Goal: Information Seeking & Learning: Understand process/instructions

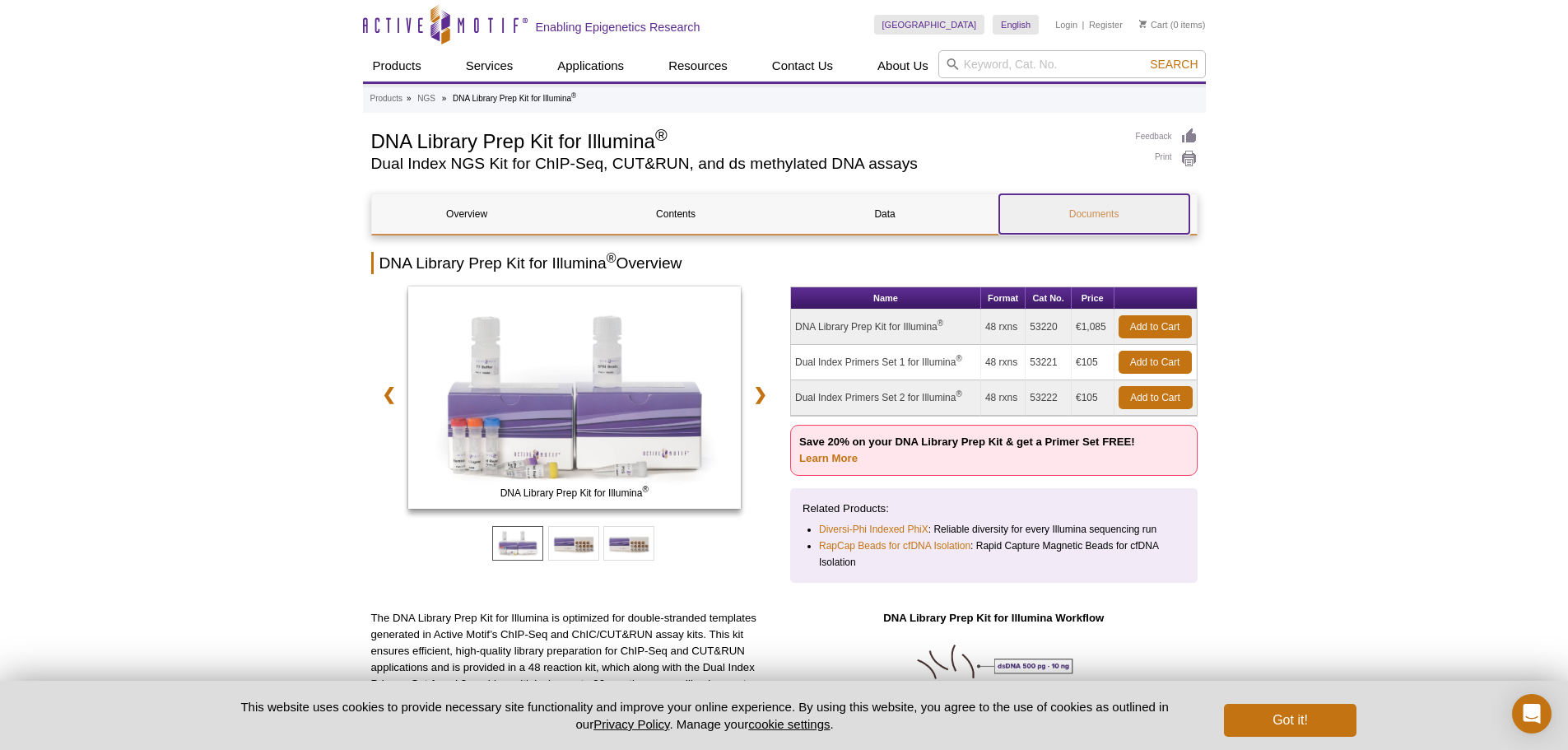
click at [1109, 200] on link "Documents" at bounding box center [1094, 213] width 190 height 39
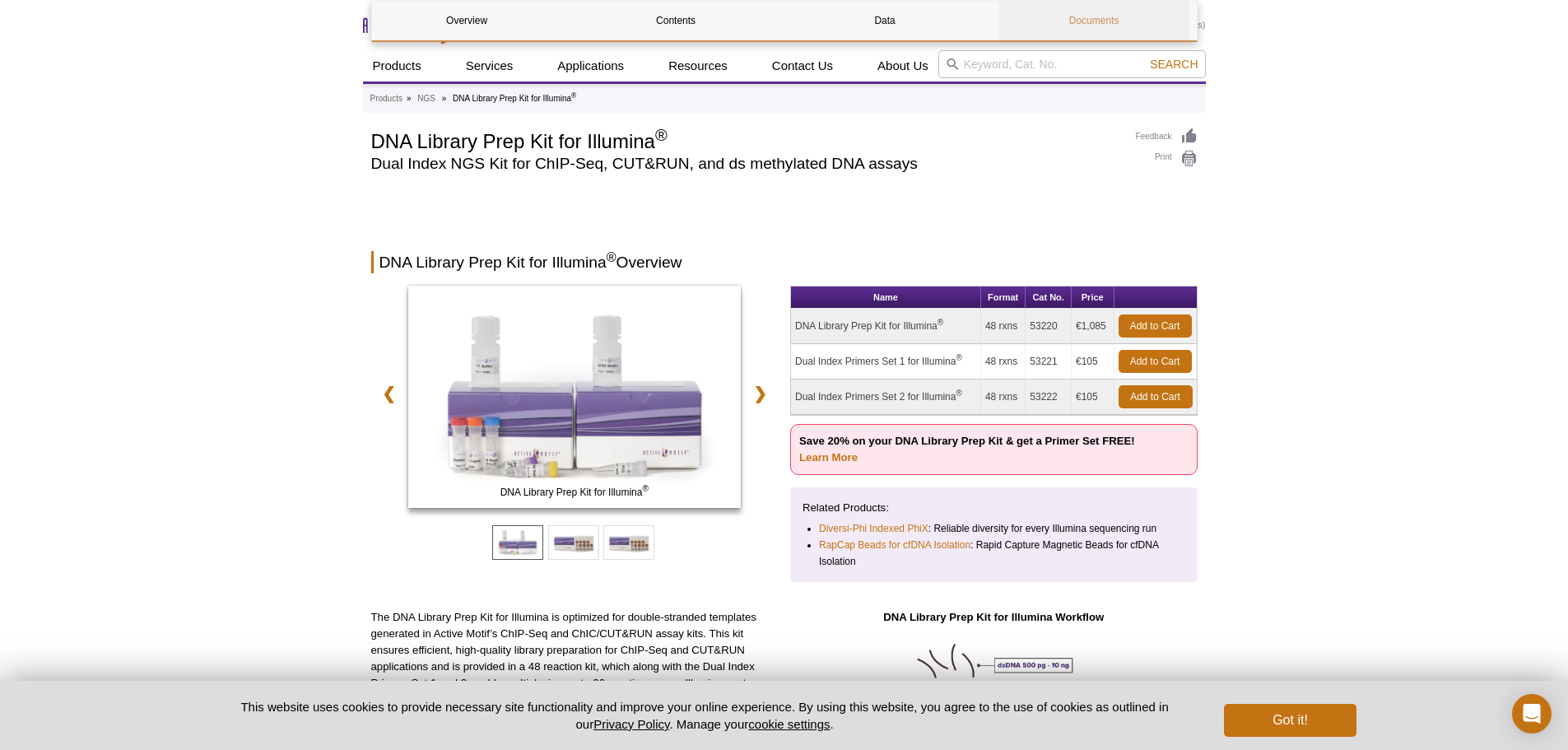
scroll to position [4415, 0]
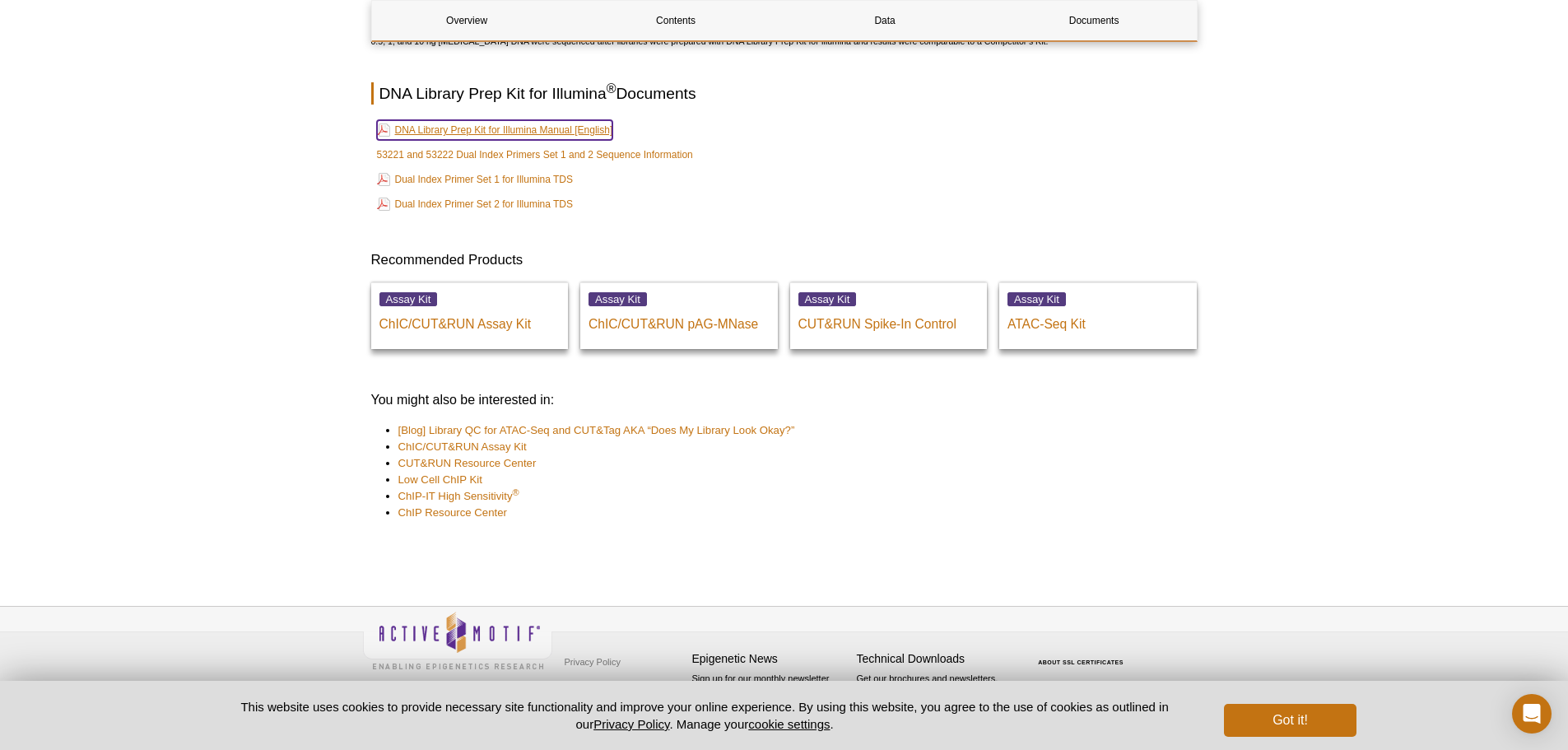
click at [505, 131] on link "DNA Library Prep Kit for Illumina Manual [English]" at bounding box center [495, 131] width 236 height 20
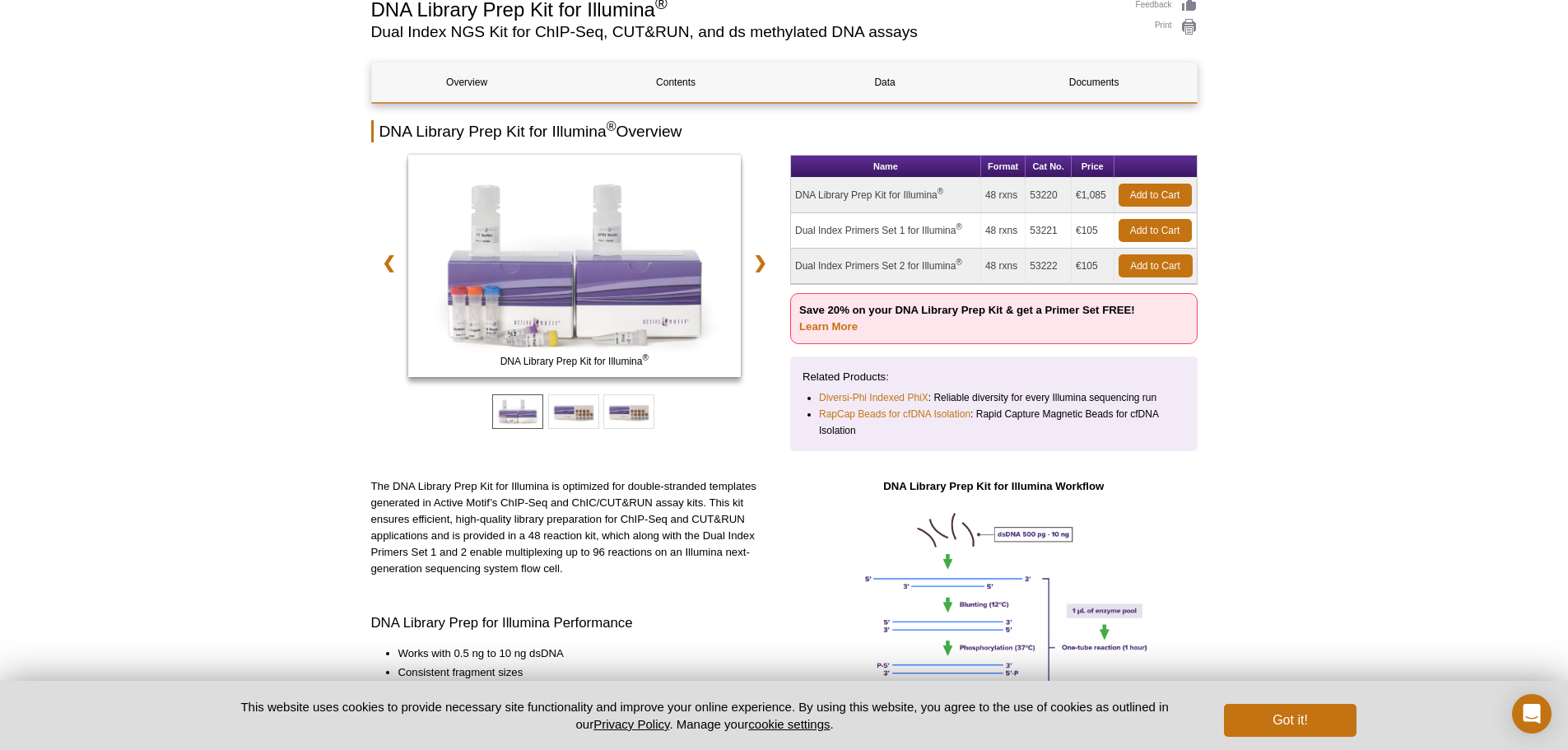
scroll to position [0, 0]
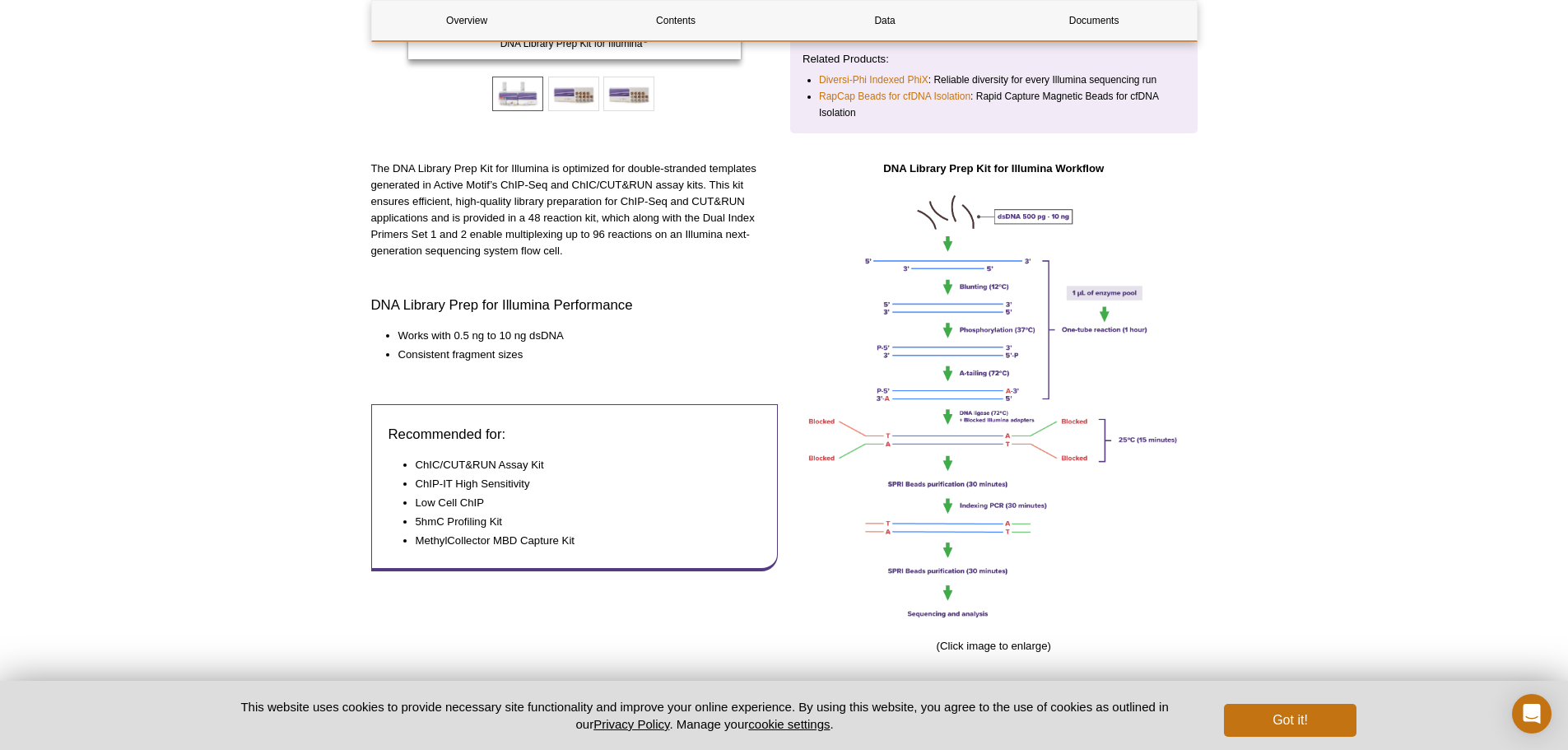
scroll to position [449, 0]
drag, startPoint x: 532, startPoint y: 481, endPoint x: 410, endPoint y: 483, distance: 122.0
click at [410, 483] on ul "ChIC/CUT&RUN Assay Kit ChIP-IT High Sensitivity Low Cell ChIP 5hmC Profiling Ki…" at bounding box center [567, 502] width 357 height 92
copy li "ChIP-IT High Sensitivity"
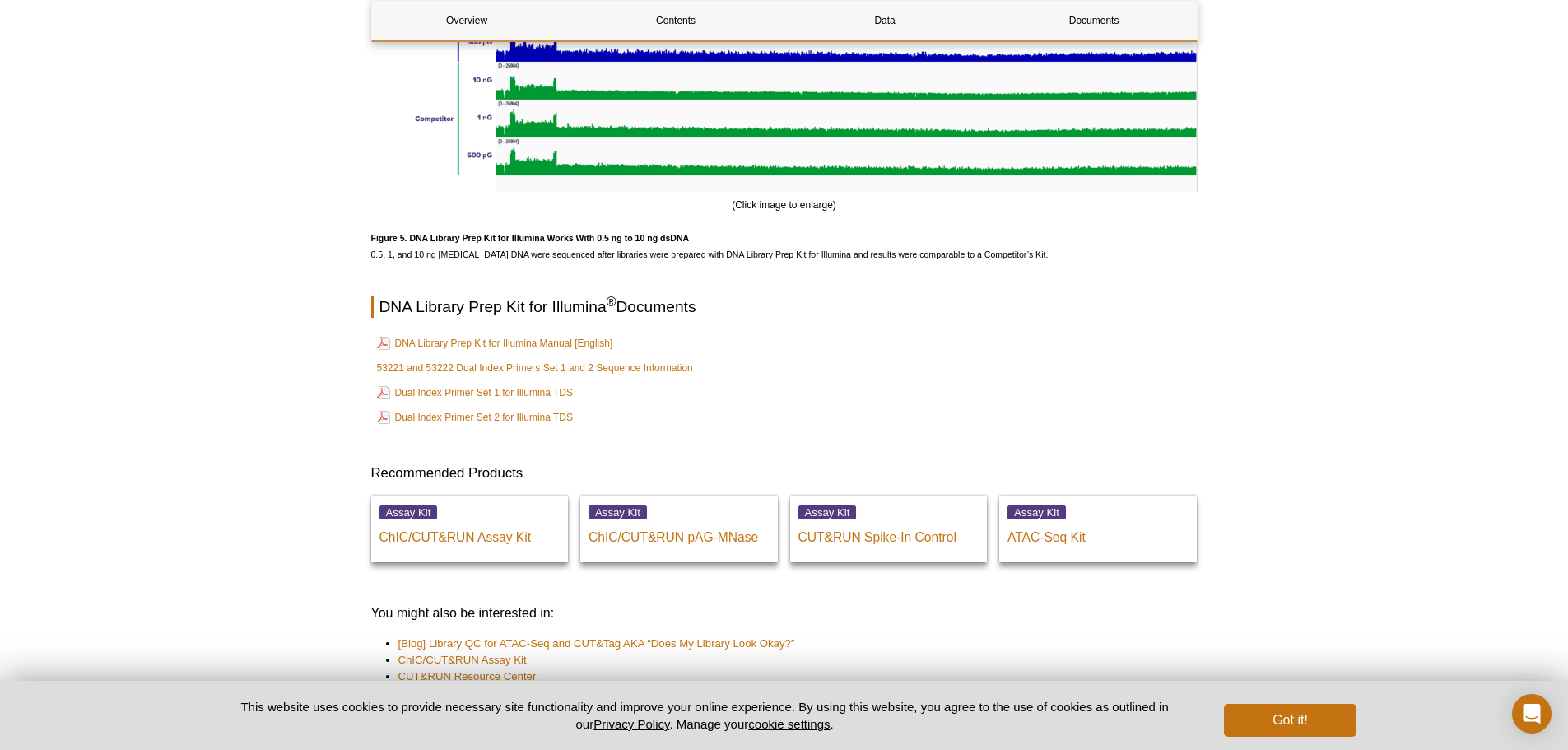
scroll to position [4203, 0]
click at [440, 349] on link "DNA Library Prep Kit for Illumina Manual [English]" at bounding box center [495, 342] width 236 height 20
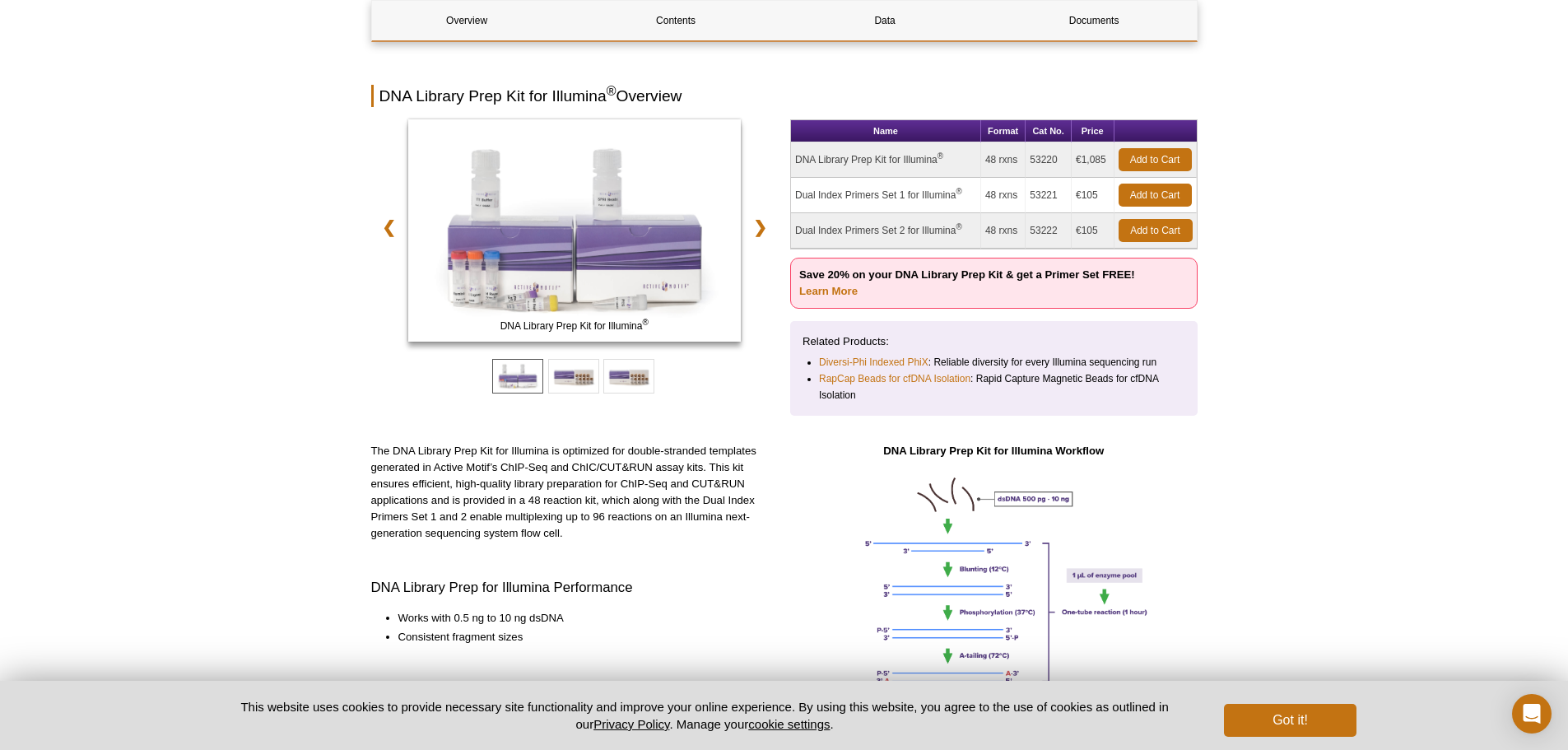
scroll to position [0, 0]
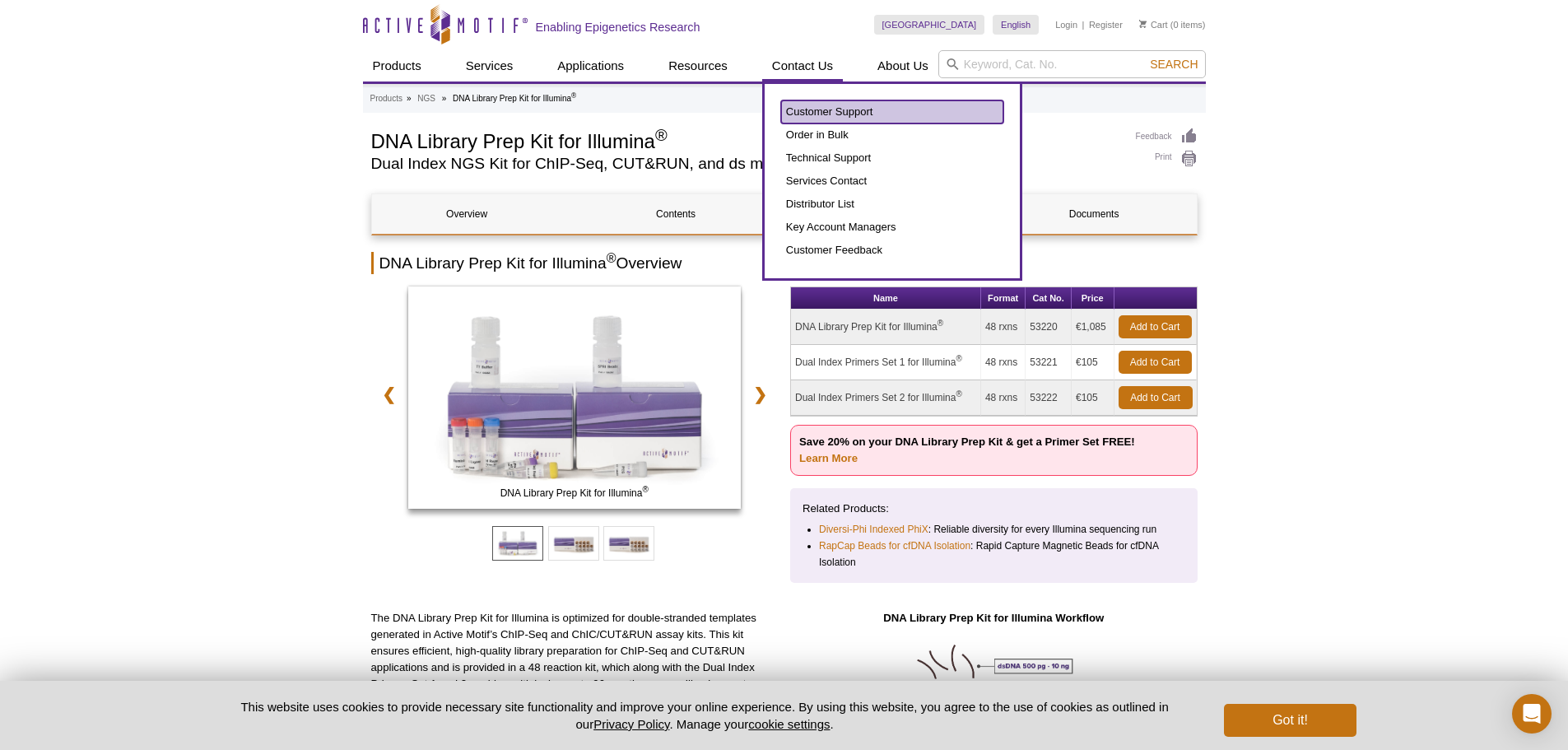
click at [829, 114] on link "Customer Support" at bounding box center [892, 112] width 222 height 23
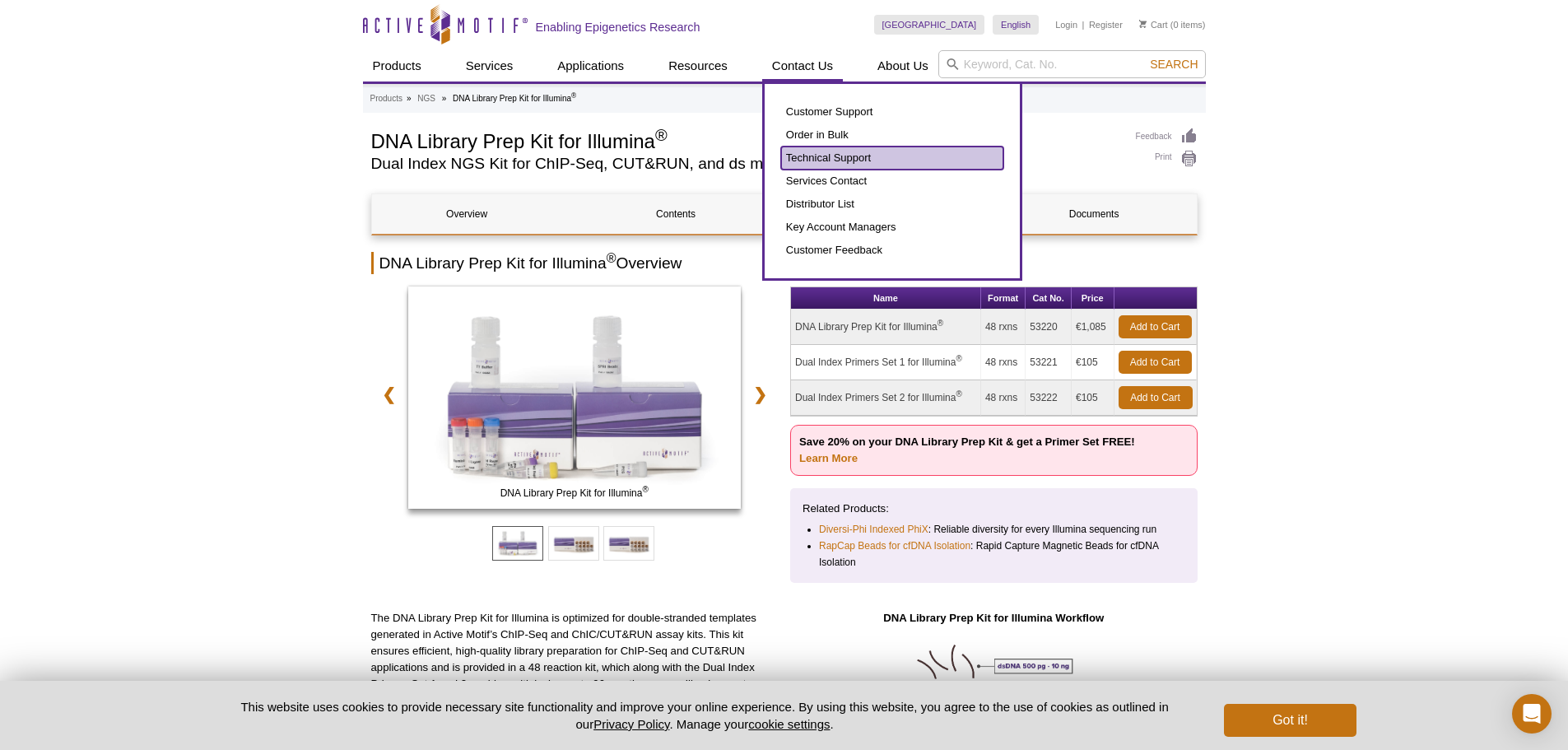
click at [860, 165] on link "Technical Support" at bounding box center [892, 158] width 222 height 23
click at [845, 157] on link "Technical Support" at bounding box center [892, 158] width 222 height 23
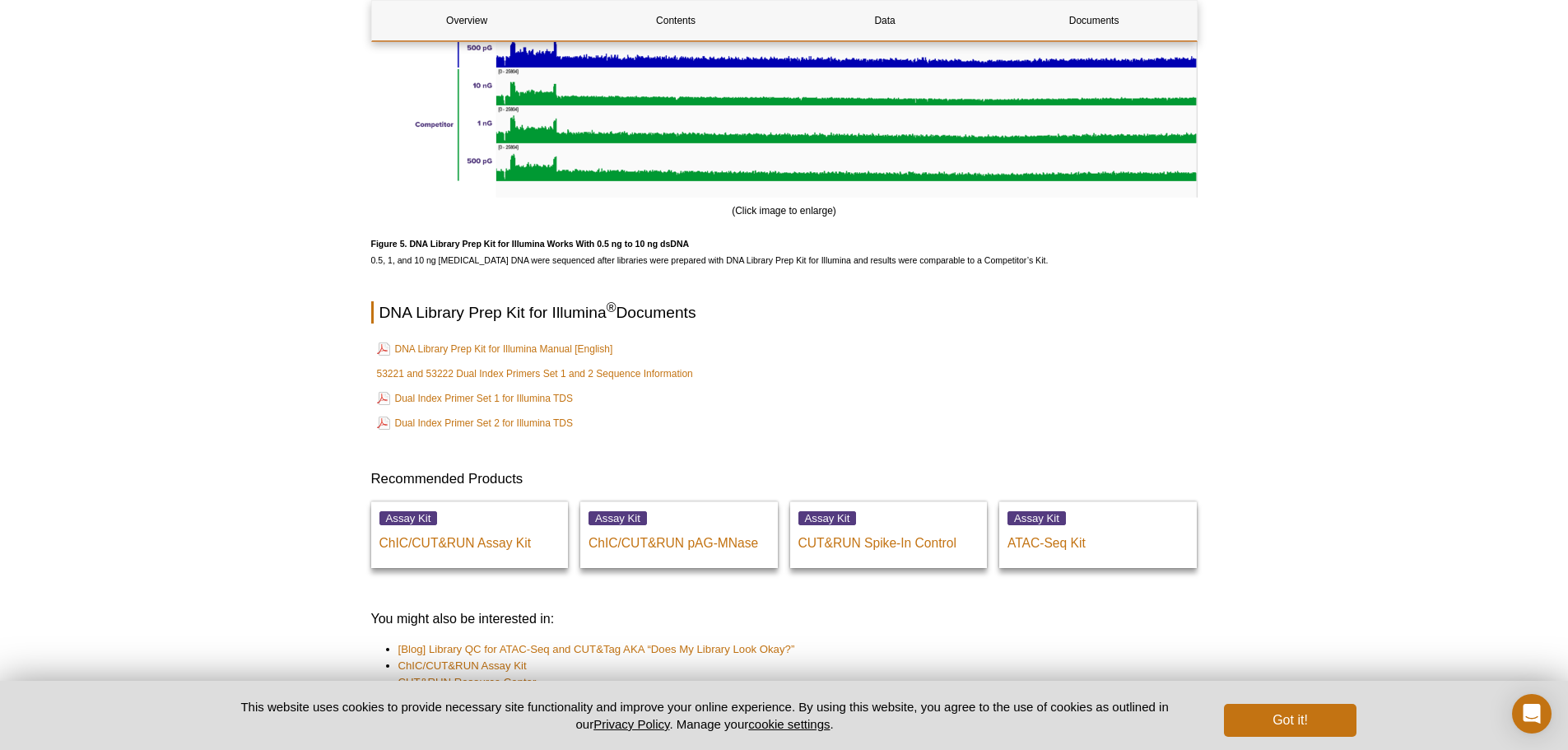
scroll to position [4415, 0]
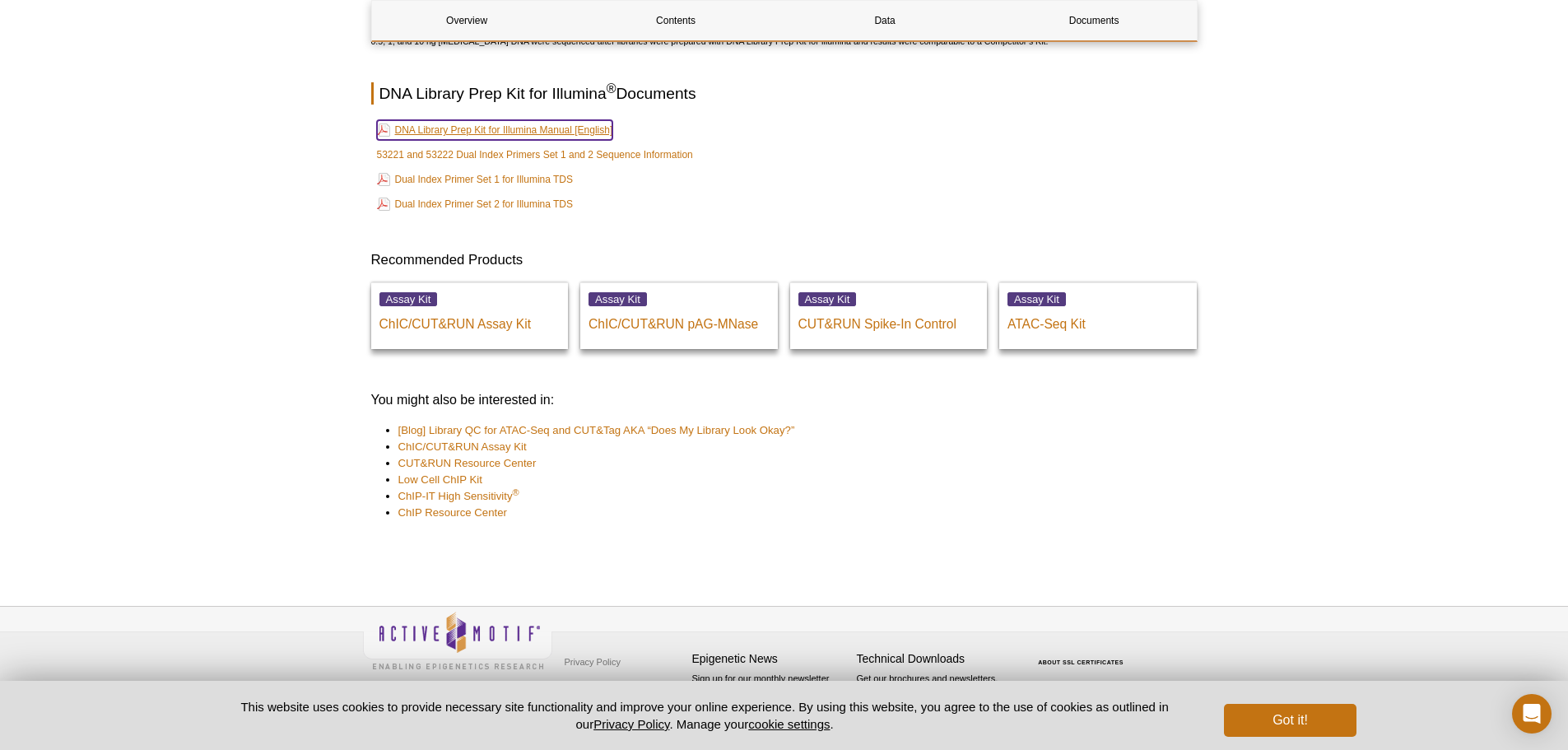
click at [460, 123] on link "DNA Library Prep Kit for Illumina Manual [English]" at bounding box center [495, 131] width 236 height 20
